Goal: Task Accomplishment & Management: Use online tool/utility

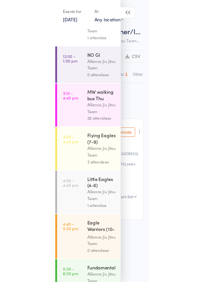
scroll to position [19, 0]
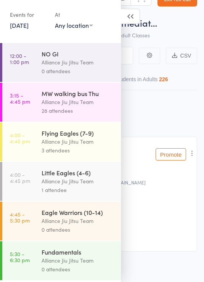
click at [154, 117] on div "Membership Atten­dances since last grading Style Current / Next Rank edit Felip…" at bounding box center [102, 170] width 190 height 161
click at [133, 18] on icon at bounding box center [130, 16] width 19 height 15
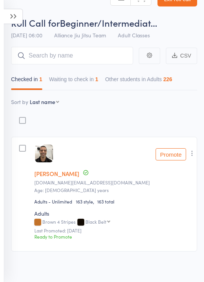
click at [8, 23] on icon at bounding box center [13, 16] width 19 height 15
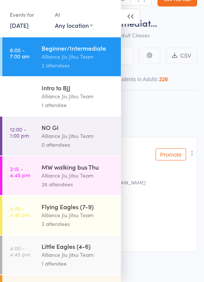
scroll to position [0, 0]
click at [91, 136] on div "Alliance Jiu Jitsu Team" at bounding box center [78, 136] width 73 height 9
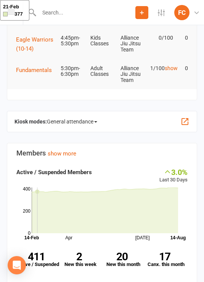
scroll to position [148, 0]
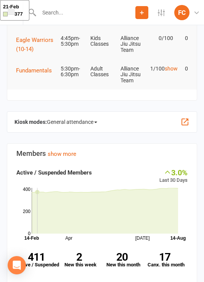
click at [93, 116] on span "General attendance" at bounding box center [72, 122] width 50 height 12
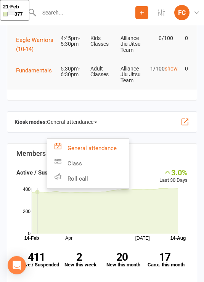
click at [107, 178] on link "Roll call" at bounding box center [88, 178] width 82 height 15
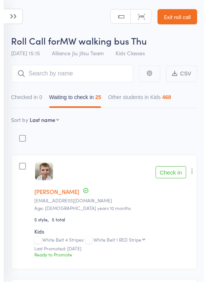
click at [16, 10] on icon at bounding box center [13, 16] width 19 height 15
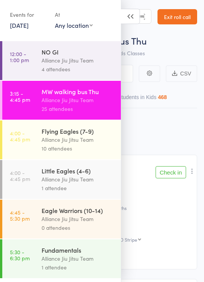
scroll to position [82, 0]
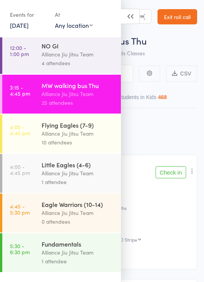
click at [89, 138] on div "Alliance Jiu Jitsu Team" at bounding box center [78, 133] width 73 height 9
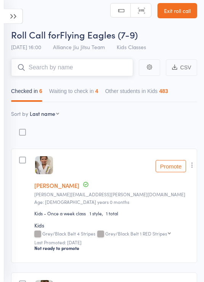
scroll to position [6, 0]
click at [77, 89] on button "Waiting to check in 4" at bounding box center [73, 93] width 49 height 18
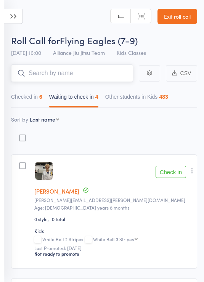
scroll to position [0, 0]
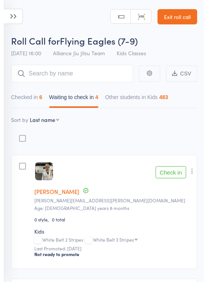
click at [15, 13] on icon at bounding box center [13, 16] width 19 height 15
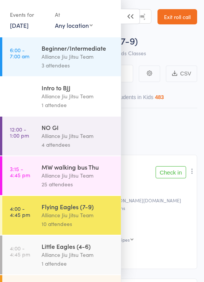
click at [92, 251] on div "Little Eagles (4-6)" at bounding box center [78, 246] width 73 height 8
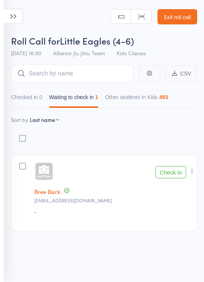
click at [34, 101] on button "Checked in 0" at bounding box center [26, 99] width 31 height 18
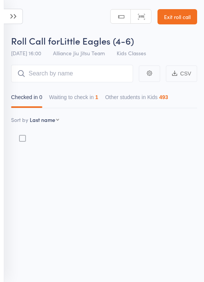
click at [12, 13] on icon at bounding box center [13, 16] width 19 height 15
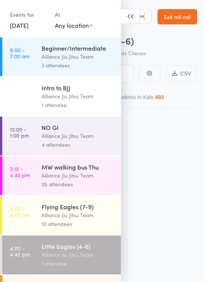
click at [88, 215] on div "Alliance Jiu Jitsu Team" at bounding box center [78, 215] width 73 height 9
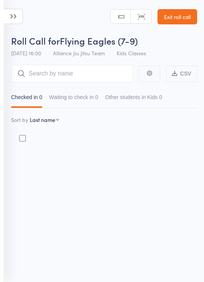
click at [77, 72] on input "search" at bounding box center [72, 74] width 122 height 18
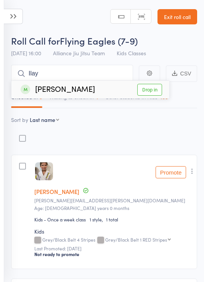
type input "Ilay"
click at [150, 90] on link "Drop in" at bounding box center [149, 90] width 25 height 12
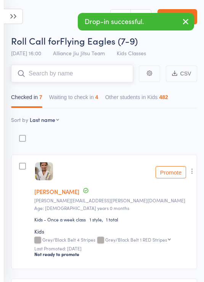
click at [89, 98] on button "Waiting to check in 4" at bounding box center [73, 99] width 49 height 18
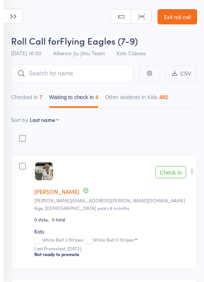
click at [87, 21] on header "Roll Call for Flying Eagles (7-9) 14 Aug 16:00 Alliance Jiu Jitsu Team Kids Cla…" at bounding box center [102, 30] width 204 height 61
click at [17, 12] on icon at bounding box center [13, 16] width 19 height 15
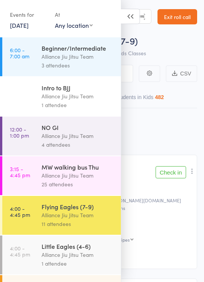
click at [79, 251] on div "Little Eagles (4-6)" at bounding box center [78, 246] width 73 height 8
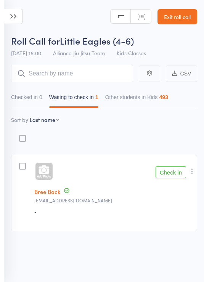
click at [13, 17] on icon at bounding box center [13, 16] width 19 height 15
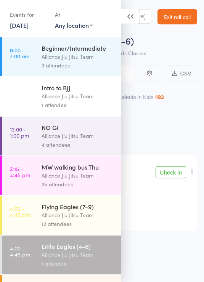
click at [85, 260] on div "Alliance Jiu Jitsu Team" at bounding box center [78, 255] width 73 height 9
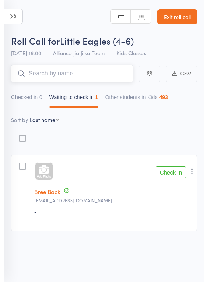
click at [74, 73] on input "search" at bounding box center [72, 74] width 122 height 18
click at [30, 102] on button "Checked in 0" at bounding box center [26, 99] width 31 height 18
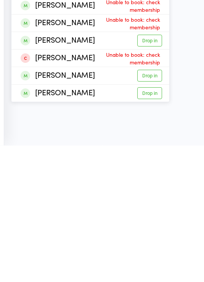
type input "Ffran"
click at [150, 224] on link "Drop in" at bounding box center [149, 230] width 25 height 12
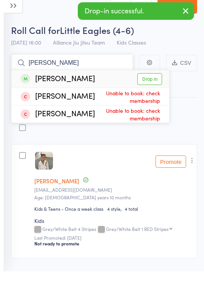
type input "Amelia"
click at [146, 84] on link "Drop in" at bounding box center [149, 90] width 25 height 12
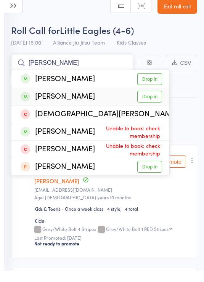
type input "Kai"
click at [148, 102] on link "Drop in" at bounding box center [149, 108] width 25 height 12
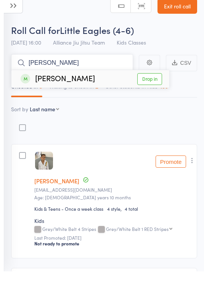
type input "Gery"
click at [154, 84] on link "Drop in" at bounding box center [149, 90] width 25 height 12
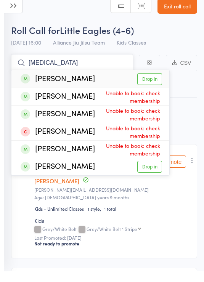
type input "Tobi"
click at [148, 84] on link "Drop in" at bounding box center [149, 90] width 25 height 12
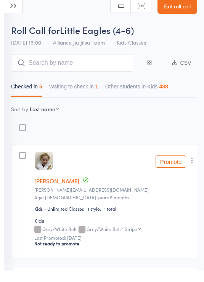
click at [13, 9] on icon at bounding box center [13, 16] width 19 height 15
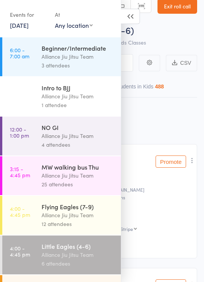
click at [89, 211] on div "Flying Eagles (7-9)" at bounding box center [78, 207] width 73 height 8
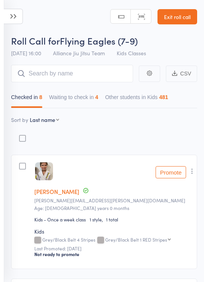
click at [73, 81] on input "search" at bounding box center [72, 74] width 122 height 18
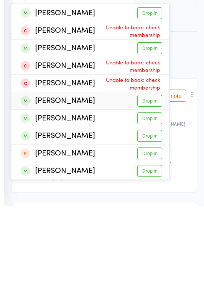
type input "Lucc"
click at [156, 172] on link "Drop in" at bounding box center [149, 178] width 25 height 12
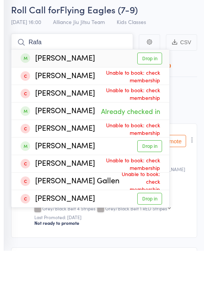
type input "Rafa"
click at [149, 84] on link "Drop in" at bounding box center [149, 90] width 25 height 12
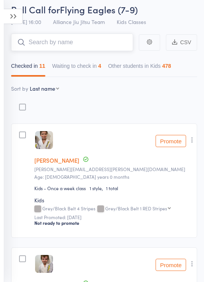
click at [96, 40] on input "search" at bounding box center [72, 43] width 122 height 18
click at [100, 44] on input "search" at bounding box center [72, 43] width 122 height 18
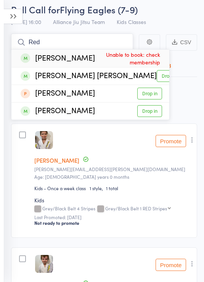
type input "Red"
click at [157, 74] on link "Drop in" at bounding box center [169, 76] width 25 height 12
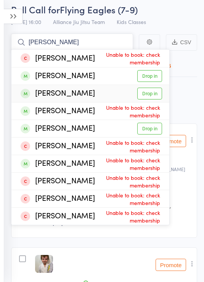
type input "Jas"
click at [152, 98] on link "Drop in" at bounding box center [149, 94] width 25 height 12
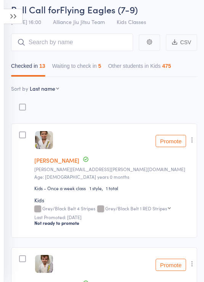
click at [89, 43] on input "search" at bounding box center [72, 43] width 122 height 18
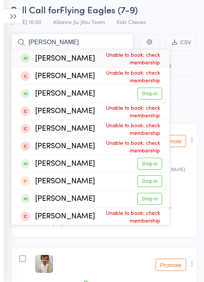
type input "Andrew"
click at [153, 95] on link "Drop in" at bounding box center [149, 94] width 25 height 12
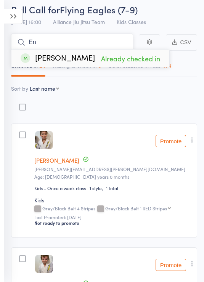
type input "E"
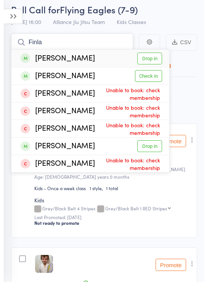
type input "Finla"
click at [153, 59] on link "Drop in" at bounding box center [149, 59] width 25 height 12
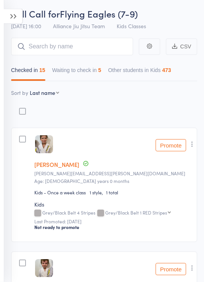
scroll to position [0, 0]
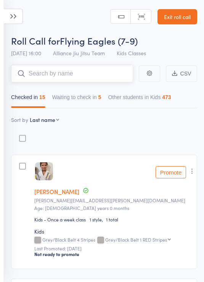
click at [95, 72] on input "search" at bounding box center [72, 74] width 122 height 18
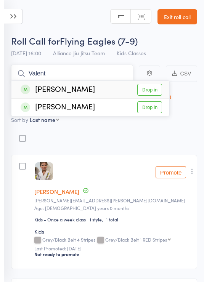
type input "Valent"
click at [152, 96] on link "Drop in" at bounding box center [149, 90] width 25 height 12
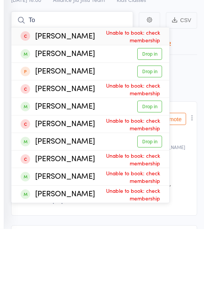
type input "T"
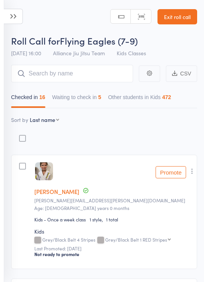
click at [55, 120] on select "First name Last name Birthday today? Behind on payments? Check in time Next pay…" at bounding box center [44, 120] width 29 height 8
select select "10"
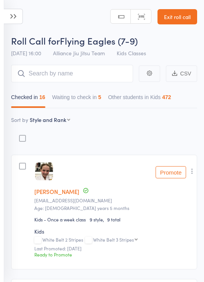
click at [95, 96] on button "Waiting to check in 5" at bounding box center [76, 99] width 49 height 18
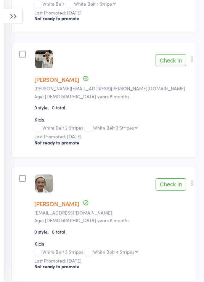
scroll to position [236, 0]
click at [173, 65] on button "Check in" at bounding box center [171, 60] width 31 height 12
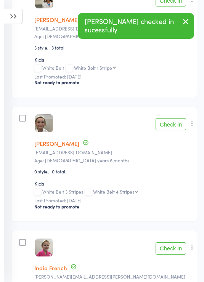
scroll to position [171, 0]
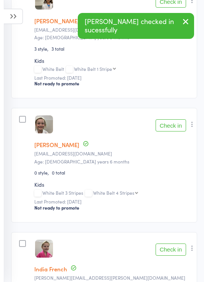
click at [170, 128] on button "Check in" at bounding box center [171, 125] width 31 height 12
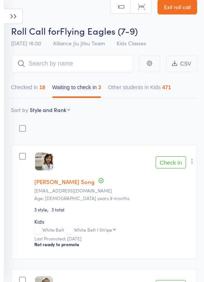
scroll to position [9, 0]
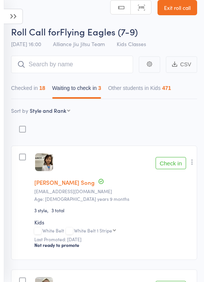
click at [172, 156] on member-row "edit Lottie Song jinyoungsong@mail.com Age: 6 years 9 months 3 style 3 total Ki…" at bounding box center [104, 203] width 186 height 115
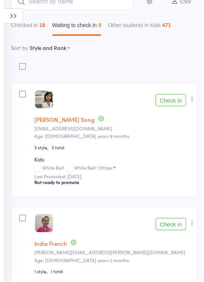
scroll to position [72, 0]
click at [174, 99] on button "Check in" at bounding box center [171, 100] width 31 height 12
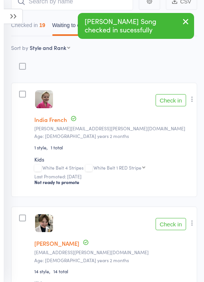
click at [171, 102] on button "Check in" at bounding box center [171, 100] width 31 height 12
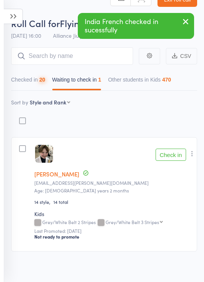
scroll to position [8, 0]
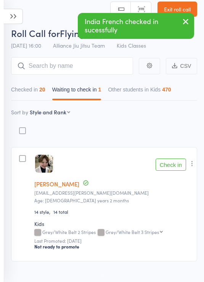
click at [174, 167] on button "Check in" at bounding box center [171, 165] width 31 height 12
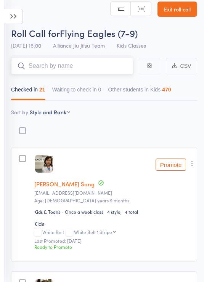
click at [90, 69] on input "search" at bounding box center [72, 66] width 122 height 18
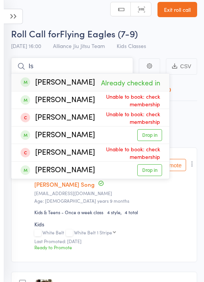
type input "I"
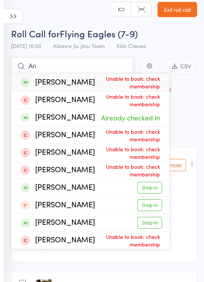
type input "A"
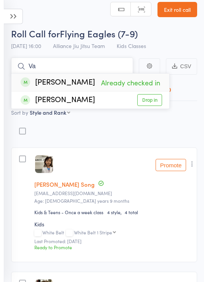
type input "V"
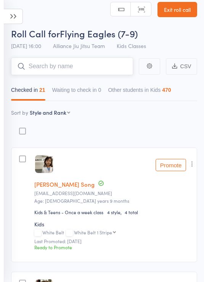
type input "T"
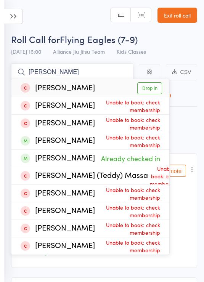
scroll to position [0, 0]
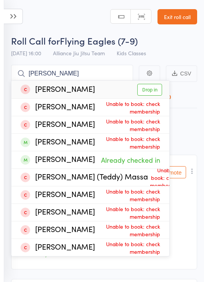
click at [185, 47] on div "Roll Call for Flying Eagles (7-9)" at bounding box center [104, 40] width 186 height 13
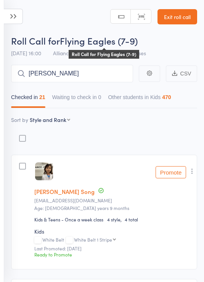
click at [61, 122] on select "First name Last name Birthday today? Behind on payments? Check in time Next pay…" at bounding box center [50, 120] width 40 height 8
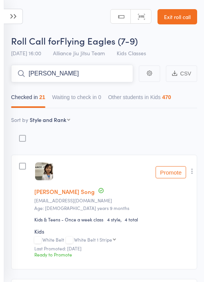
click at [91, 74] on input "Edward" at bounding box center [72, 74] width 122 height 18
type input "E"
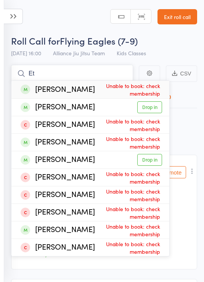
type input "E"
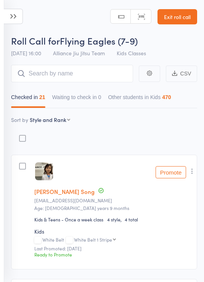
click at [180, 19] on link "Exit roll call" at bounding box center [178, 16] width 40 height 15
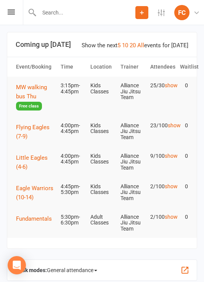
click at [33, 126] on span "Flying Eagles (7-9)" at bounding box center [33, 132] width 34 height 16
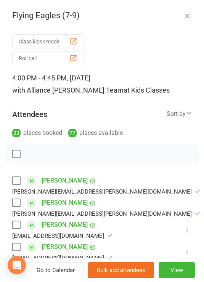
click at [106, 156] on div at bounding box center [102, 154] width 194 height 19
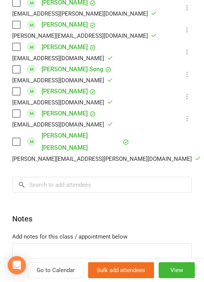
scroll to position [569, 0]
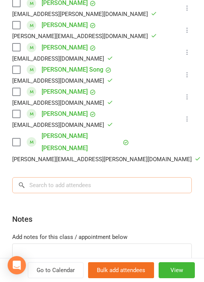
click at [125, 177] on input "search" at bounding box center [102, 185] width 180 height 16
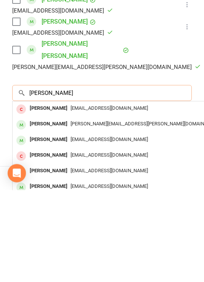
scroll to position [557, 0]
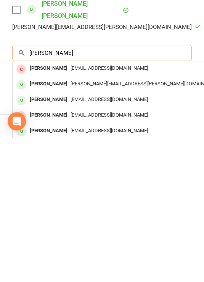
type input "Ethan m"
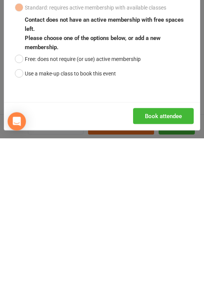
scroll to position [144, 0]
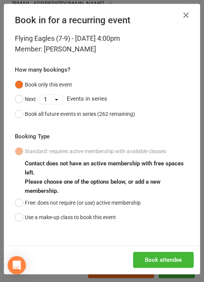
click at [27, 203] on button "Free: does not require (or use) active membership" at bounding box center [78, 203] width 126 height 15
click at [172, 258] on button "Book attendee" at bounding box center [163, 260] width 61 height 16
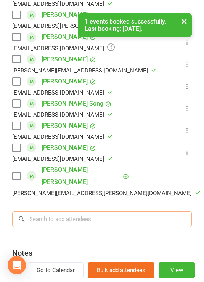
click at [140, 211] on input "search" at bounding box center [102, 219] width 180 height 16
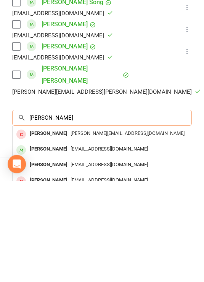
scroll to position [31, 0]
type input "Miller"
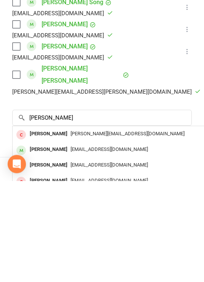
click at [169, 246] on div "[EMAIL_ADDRESS][DOMAIN_NAME]" at bounding box center [127, 251] width 222 height 11
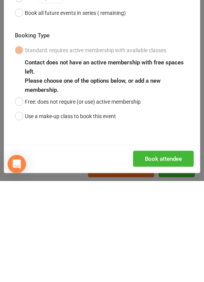
scroll to position [245, 0]
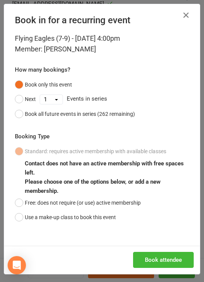
click at [22, 206] on button "Free: does not require (or use) active membership" at bounding box center [78, 203] width 126 height 15
click at [183, 258] on button "Book attendee" at bounding box center [163, 260] width 61 height 16
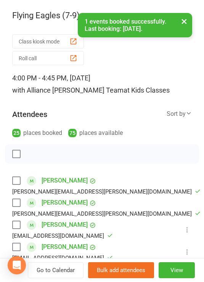
scroll to position [0, 0]
click at [65, 60] on button "Roll call" at bounding box center [48, 58] width 72 height 14
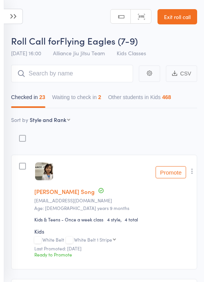
click at [93, 99] on button "Waiting to check in 2" at bounding box center [76, 99] width 49 height 18
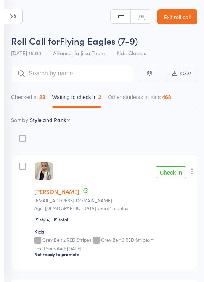
click at [169, 175] on button "Check in" at bounding box center [171, 172] width 31 height 12
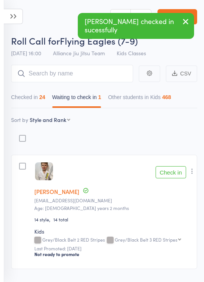
click at [175, 169] on button "Check in" at bounding box center [171, 172] width 31 height 12
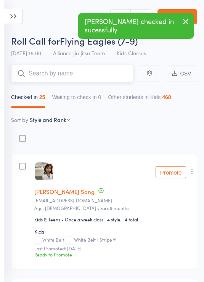
click at [96, 73] on input "search" at bounding box center [72, 74] width 122 height 18
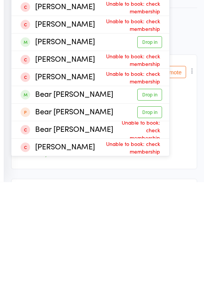
type input "Beau"
click at [153, 137] on link "Drop in" at bounding box center [149, 143] width 25 height 12
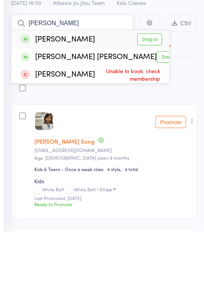
type input "Amelia"
click at [156, 84] on link "Drop in" at bounding box center [149, 90] width 25 height 12
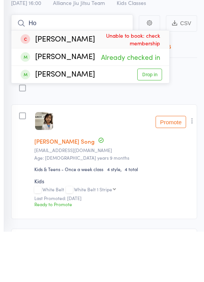
type input "H"
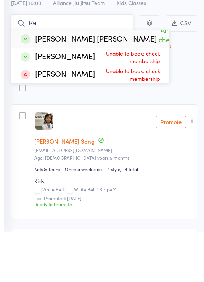
type input "R"
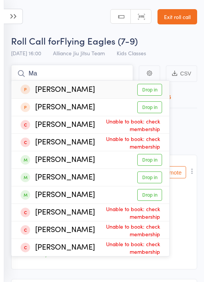
type input "M"
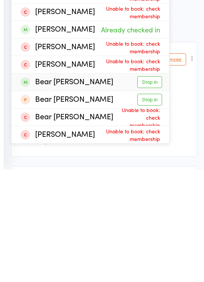
type input "Beau"
click at [153, 189] on link "Drop in" at bounding box center [149, 195] width 25 height 12
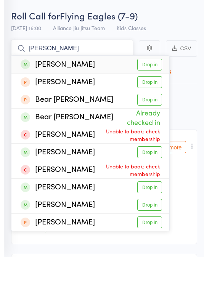
type input "Mathers"
click at [149, 84] on link "Drop in" at bounding box center [149, 90] width 25 height 12
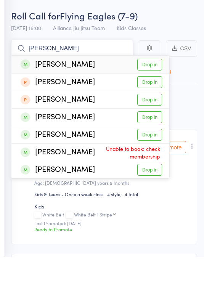
type input "Cecilia"
click at [146, 84] on link "Drop in" at bounding box center [149, 90] width 25 height 12
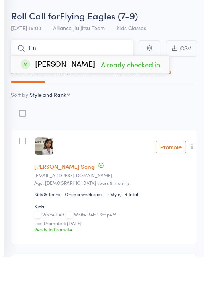
type input "E"
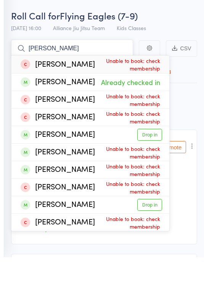
type input "J"
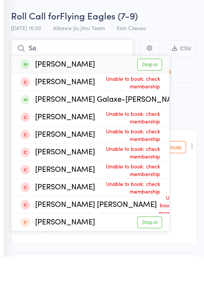
type input "S"
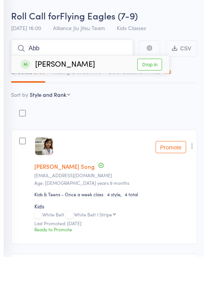
type input "Abb"
click at [155, 84] on link "Drop in" at bounding box center [149, 90] width 25 height 12
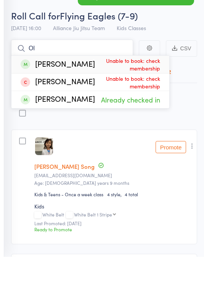
type input "O"
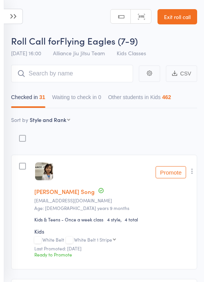
click at [176, 20] on link "Exit roll call" at bounding box center [178, 16] width 40 height 15
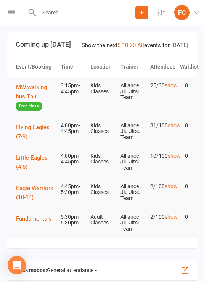
click at [29, 128] on span "Flying Eagles (7-9)" at bounding box center [33, 132] width 34 height 16
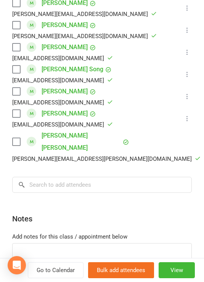
scroll to position [746, 0]
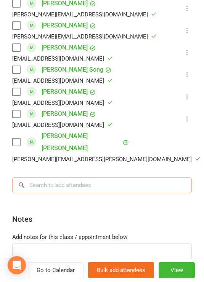
click at [125, 177] on input "search" at bounding box center [102, 185] width 180 height 16
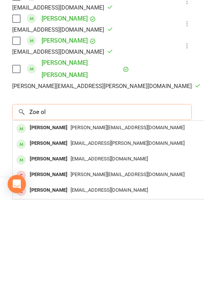
scroll to position [734, 0]
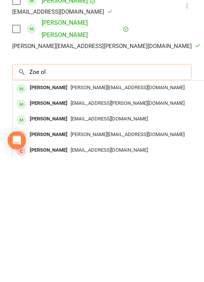
type input "Zoe ol"
click at [162, 208] on div "[PERSON_NAME][EMAIL_ADDRESS][DOMAIN_NAME]" at bounding box center [127, 213] width 222 height 11
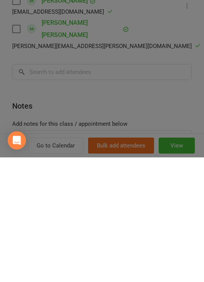
scroll to position [125, 0]
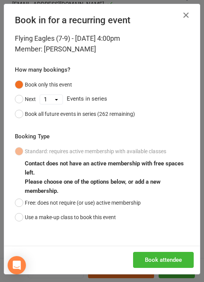
click at [20, 207] on button "Free: does not require (or use) active membership" at bounding box center [78, 203] width 126 height 15
click at [174, 260] on button "Book attendee" at bounding box center [163, 260] width 61 height 16
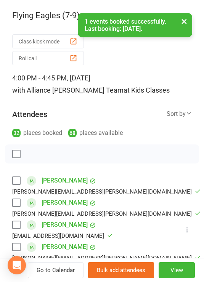
scroll to position [0, 0]
click at [66, 56] on button "Roll call" at bounding box center [48, 58] width 72 height 14
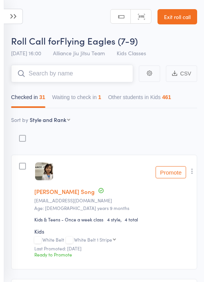
click at [99, 99] on button "Waiting to check in 1" at bounding box center [76, 99] width 49 height 18
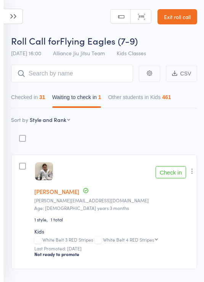
click at [176, 172] on button "Check in" at bounding box center [171, 172] width 31 height 12
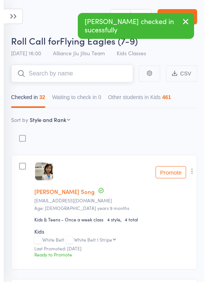
click at [93, 76] on input "search" at bounding box center [72, 74] width 122 height 18
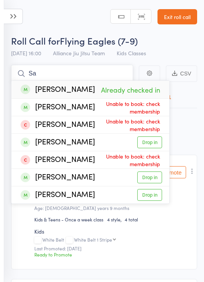
type input "S"
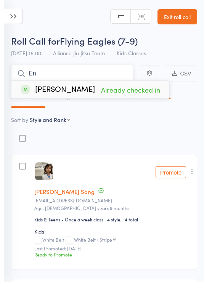
type input "E"
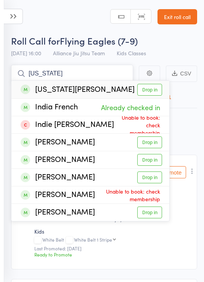
type input "[US_STATE]"
click at [153, 89] on link "Drop in" at bounding box center [149, 90] width 25 height 12
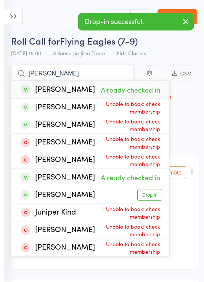
type input "J"
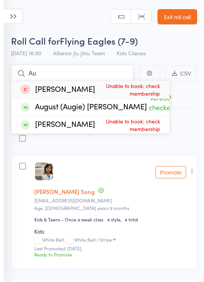
type input "A"
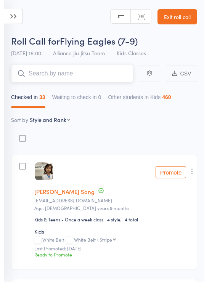
click at [92, 75] on input "search" at bounding box center [72, 74] width 122 height 18
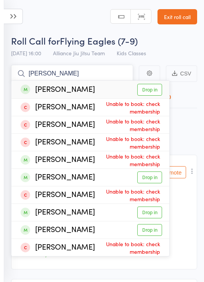
type input "[PERSON_NAME]"
click at [148, 86] on link "Drop in" at bounding box center [149, 90] width 25 height 12
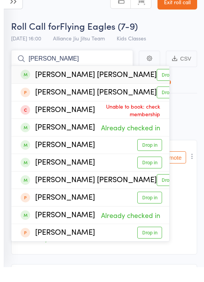
type input "[PERSON_NAME]"
click at [157, 84] on link "Drop in" at bounding box center [169, 90] width 25 height 12
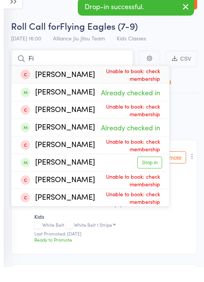
type input "F"
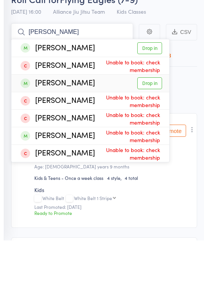
type input "[PERSON_NAME]"
click at [152, 119] on link "Drop in" at bounding box center [149, 125] width 25 height 12
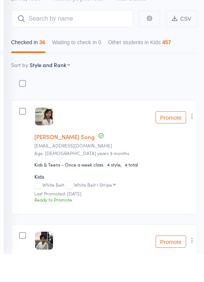
scroll to position [55, 0]
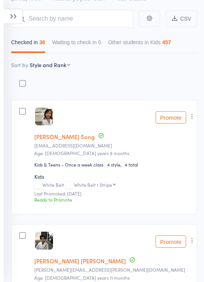
click at [58, 62] on select "First name Last name Birthday [DATE]? Behind on payments? Check in time Next pa…" at bounding box center [50, 65] width 40 height 8
select select "9"
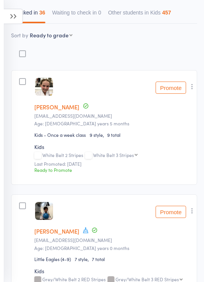
scroll to position [84, 0]
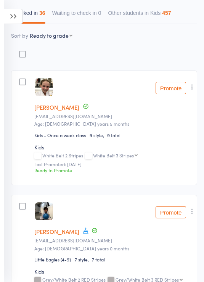
click at [176, 91] on button "Promote" at bounding box center [171, 88] width 31 height 12
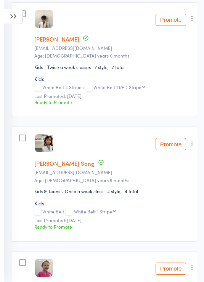
click at [170, 144] on button "Promote" at bounding box center [171, 144] width 31 height 12
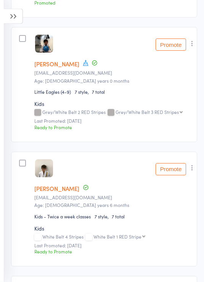
scroll to position [252, 0]
click at [177, 49] on button "Promote" at bounding box center [171, 45] width 31 height 12
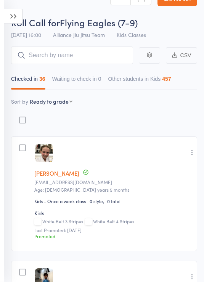
scroll to position [0, 0]
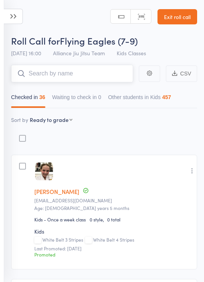
click at [91, 72] on input "search" at bounding box center [72, 74] width 122 height 18
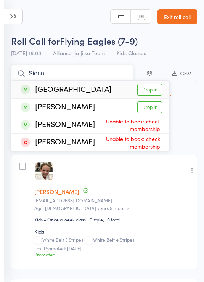
type input "Sienn"
click at [159, 92] on link "Drop in" at bounding box center [149, 90] width 25 height 12
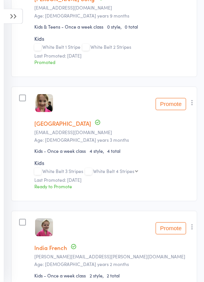
scroll to position [579, 0]
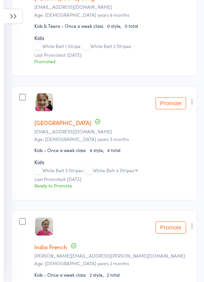
click at [176, 108] on button "Promote" at bounding box center [171, 103] width 31 height 12
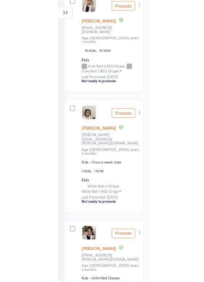
scroll to position [3744, 0]
